Goal: Navigation & Orientation: Find specific page/section

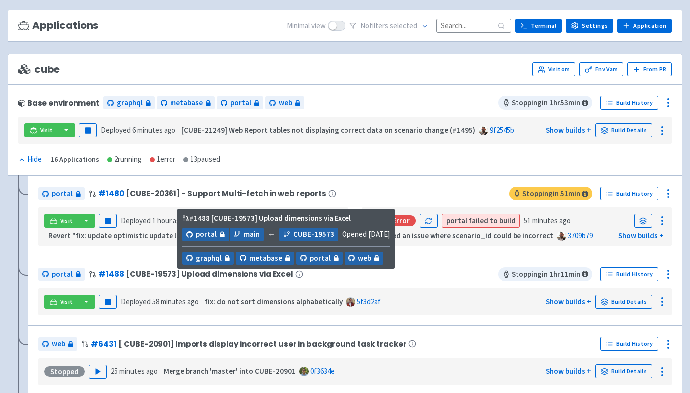
scroll to position [74, 0]
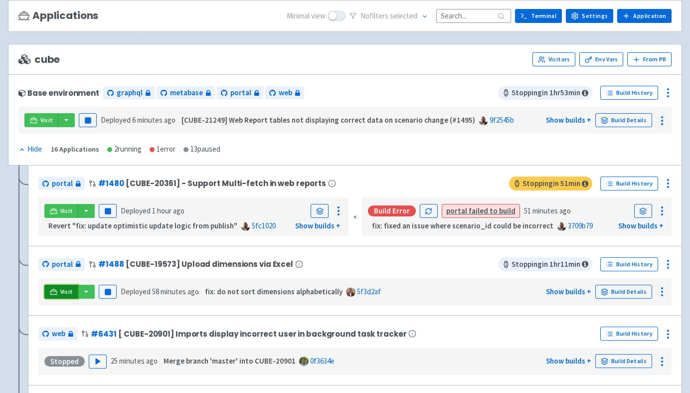
click at [64, 291] on span "Visit" at bounding box center [66, 292] width 13 height 8
click at [61, 292] on span "Visit" at bounding box center [66, 292] width 13 height 8
click at [88, 291] on button "button" at bounding box center [86, 292] width 17 height 14
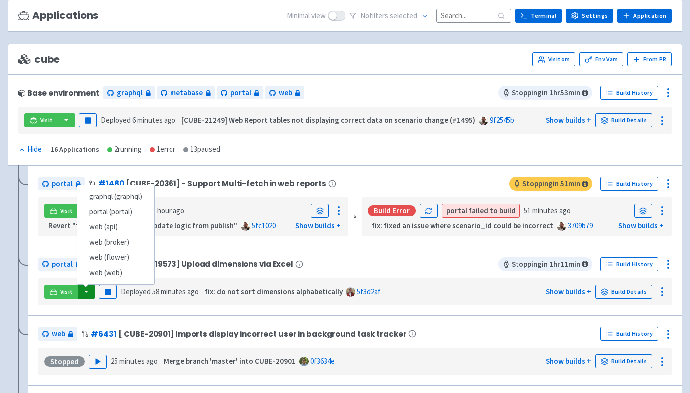
click at [205, 64] on div "cube Visitors Env Vars From PR" at bounding box center [344, 59] width 653 height 14
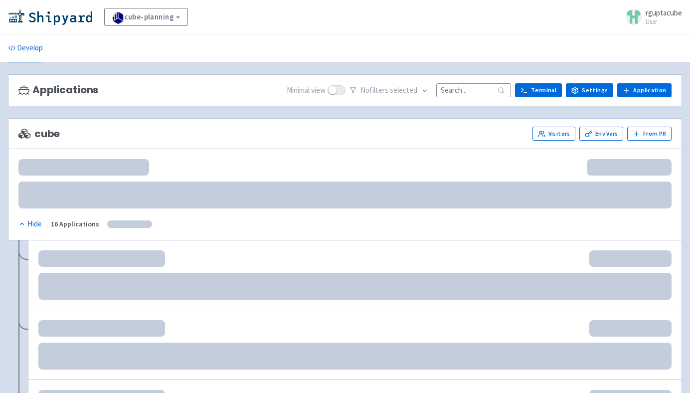
scroll to position [74, 0]
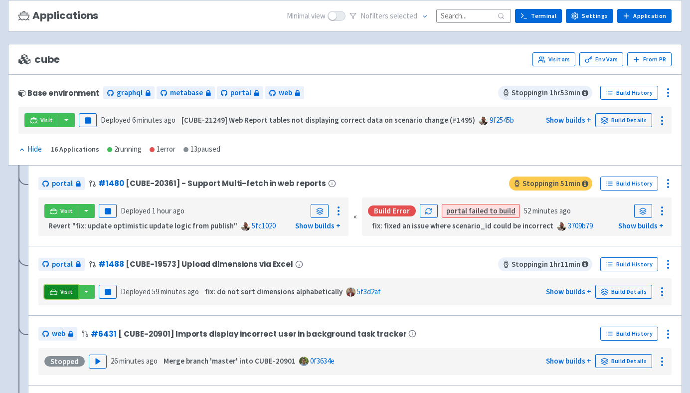
click at [69, 286] on link "Visit" at bounding box center [61, 292] width 34 height 14
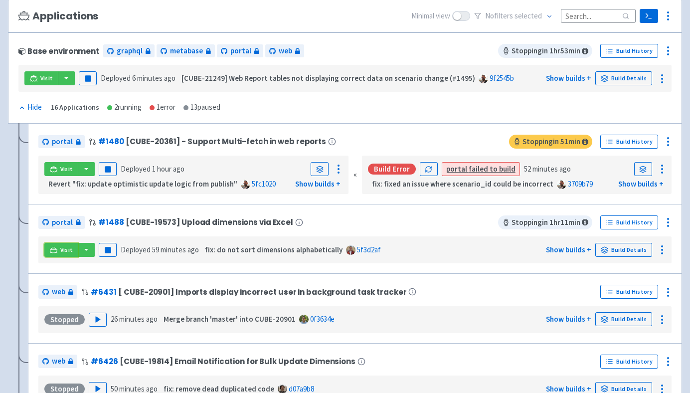
scroll to position [160, 0]
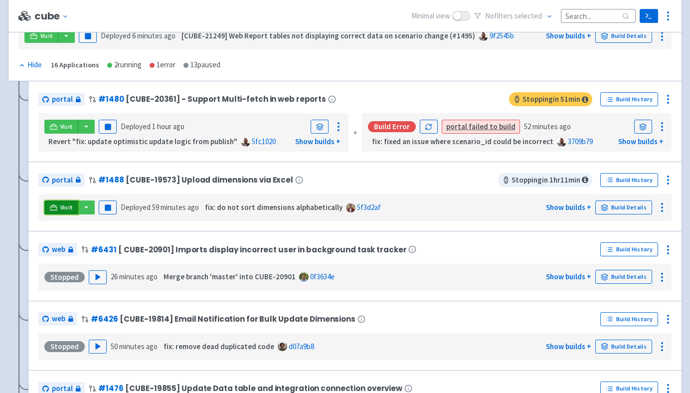
click at [61, 209] on span "Visit" at bounding box center [66, 207] width 13 height 8
